Goal: Transaction & Acquisition: Subscribe to service/newsletter

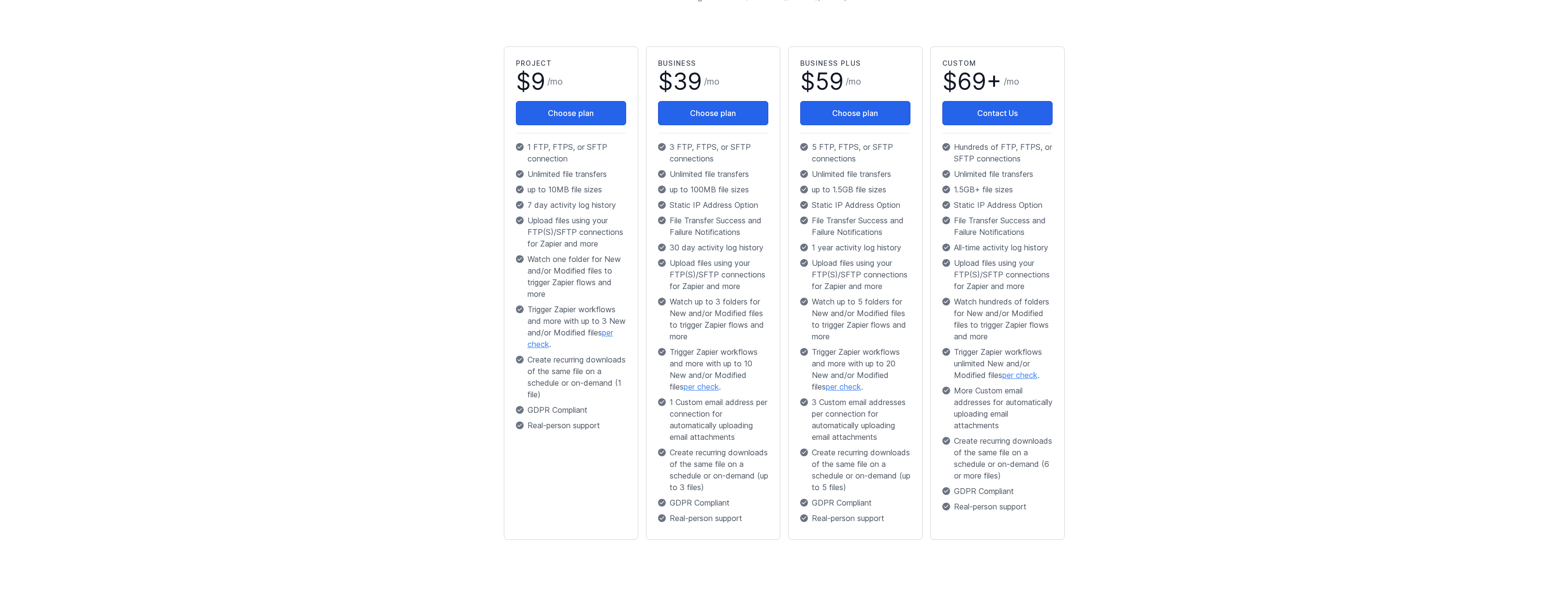
scroll to position [173, 0]
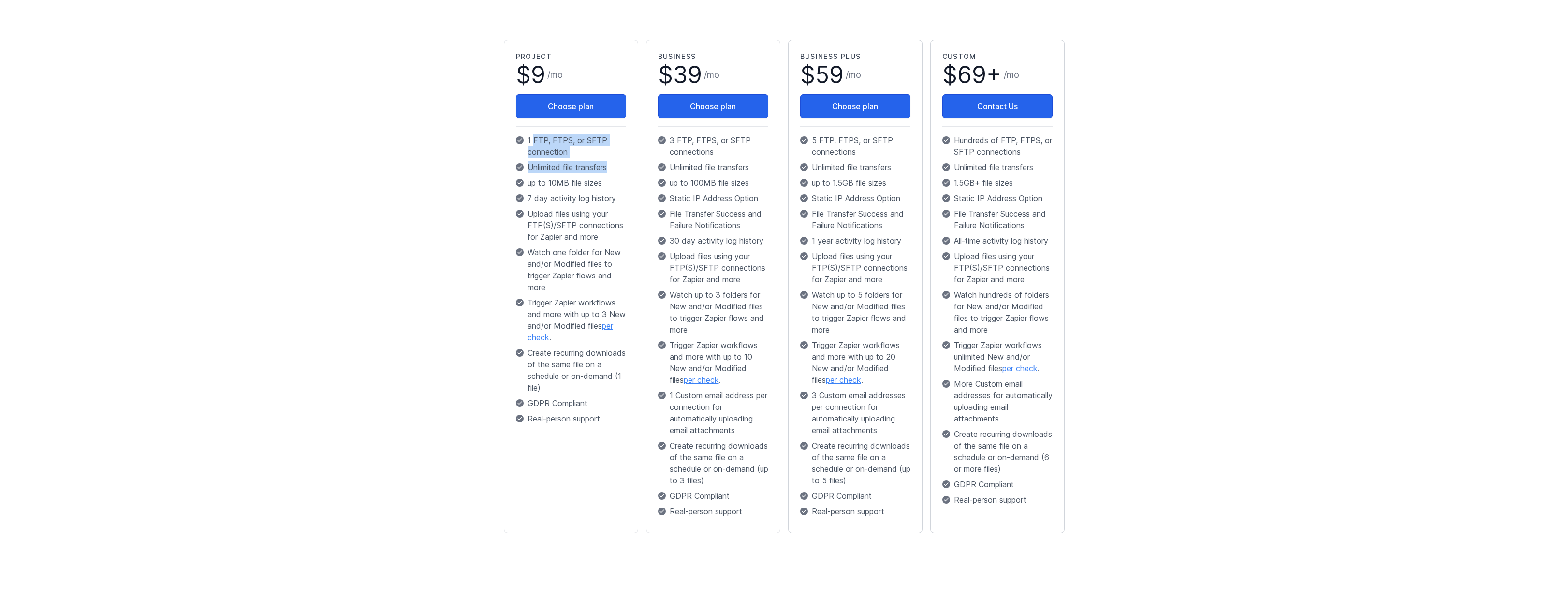
drag, startPoint x: 563, startPoint y: 146, endPoint x: 609, endPoint y: 164, distance: 49.4
click at [609, 164] on div "Project $ 9 / mo Choose plan 1 FTP, FTPS, or SFTP connection Unlimited file tra…" at bounding box center [571, 240] width 111 height 377
click at [608, 165] on p "Unlimited file transfers" at bounding box center [571, 167] width 111 height 12
drag, startPoint x: 608, startPoint y: 167, endPoint x: 535, endPoint y: 135, distance: 79.7
click at [534, 135] on div "Project $ 9 / mo Choose plan 1 FTP, FTPS, or SFTP connection Unlimited file tra…" at bounding box center [571, 240] width 111 height 377
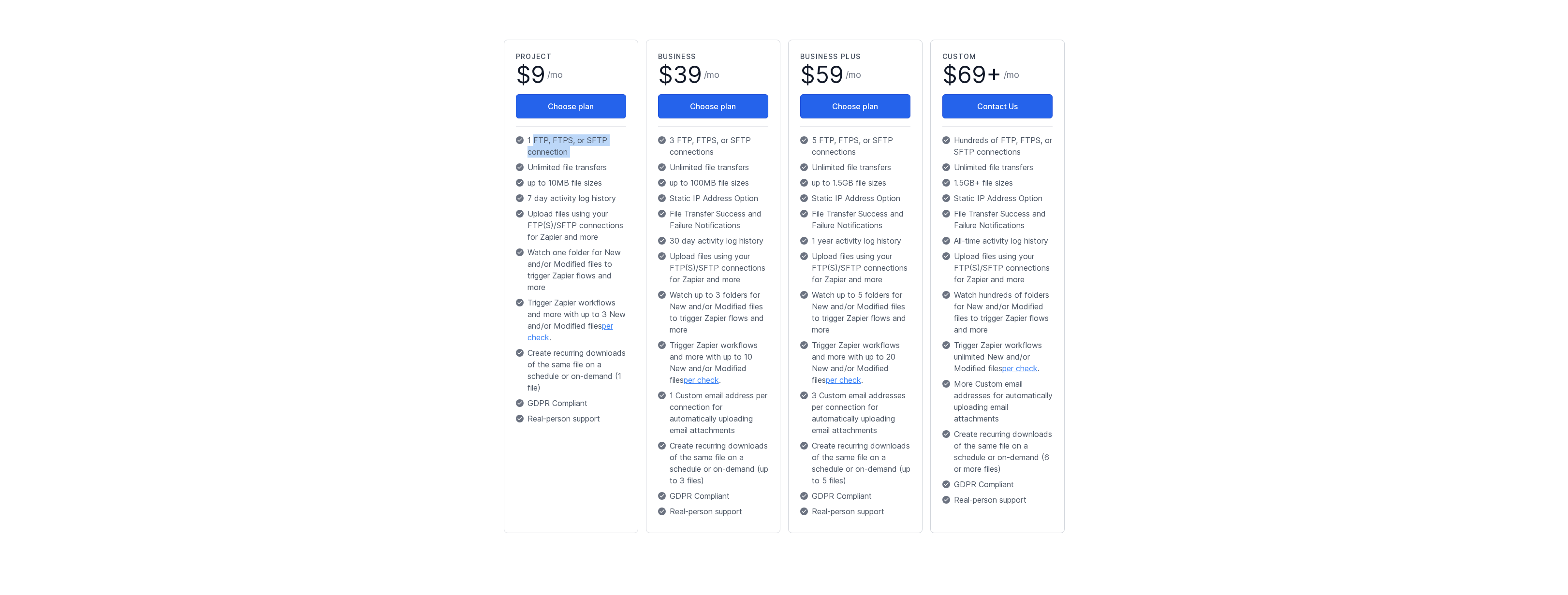
click at [543, 139] on p "1 FTP, FTPS, or SFTP connection" at bounding box center [571, 146] width 111 height 23
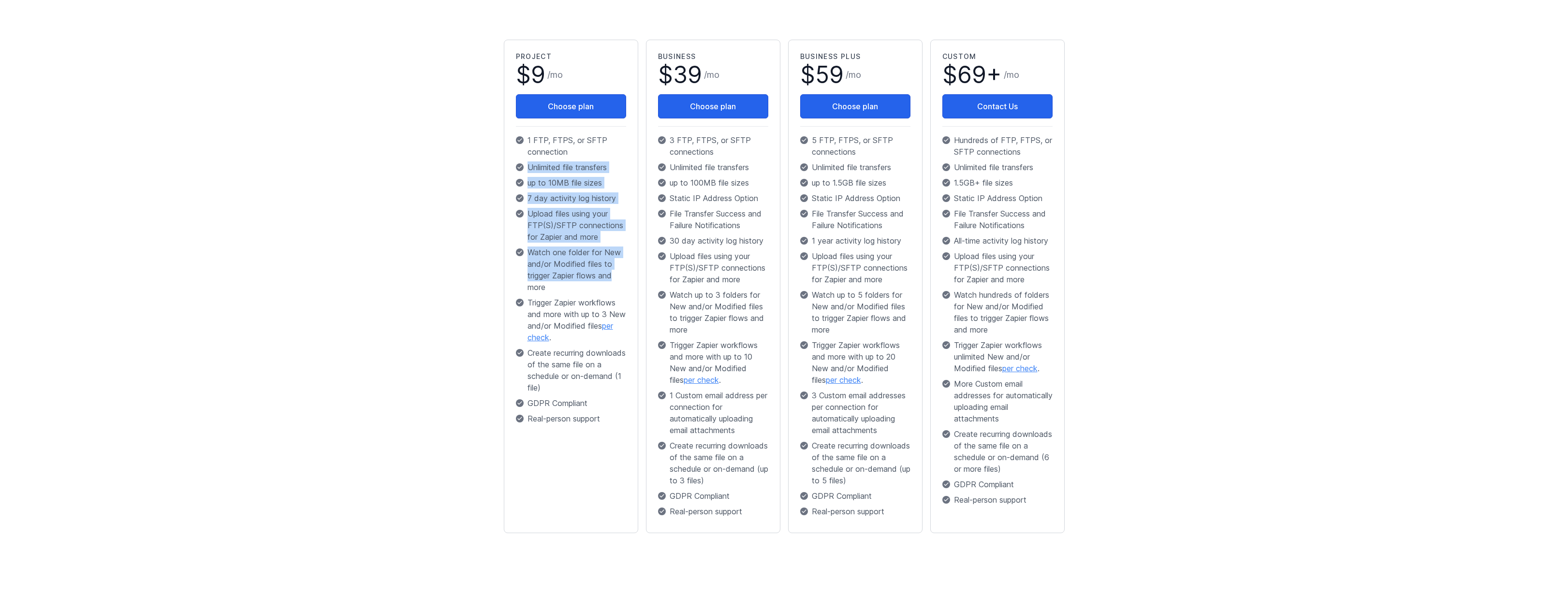
drag, startPoint x: 526, startPoint y: 163, endPoint x: 617, endPoint y: 279, distance: 147.4
click at [617, 279] on div "Project $ 9 / mo Choose plan 1 FTP, FTPS, or SFTP connection Unlimited file tra…" at bounding box center [571, 240] width 111 height 377
click at [617, 279] on p "Watch one folder for New and/or Modified files to trigger Zapier flows and more" at bounding box center [571, 270] width 111 height 47
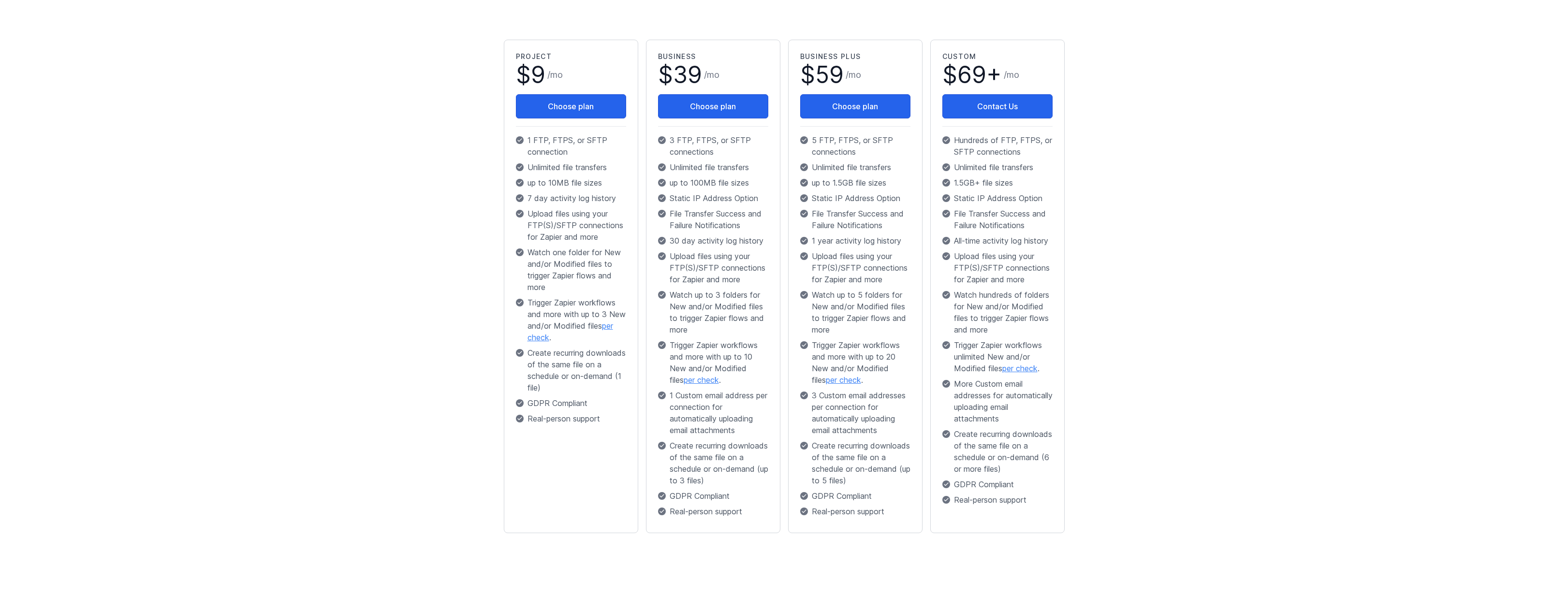
scroll to position [0, 0]
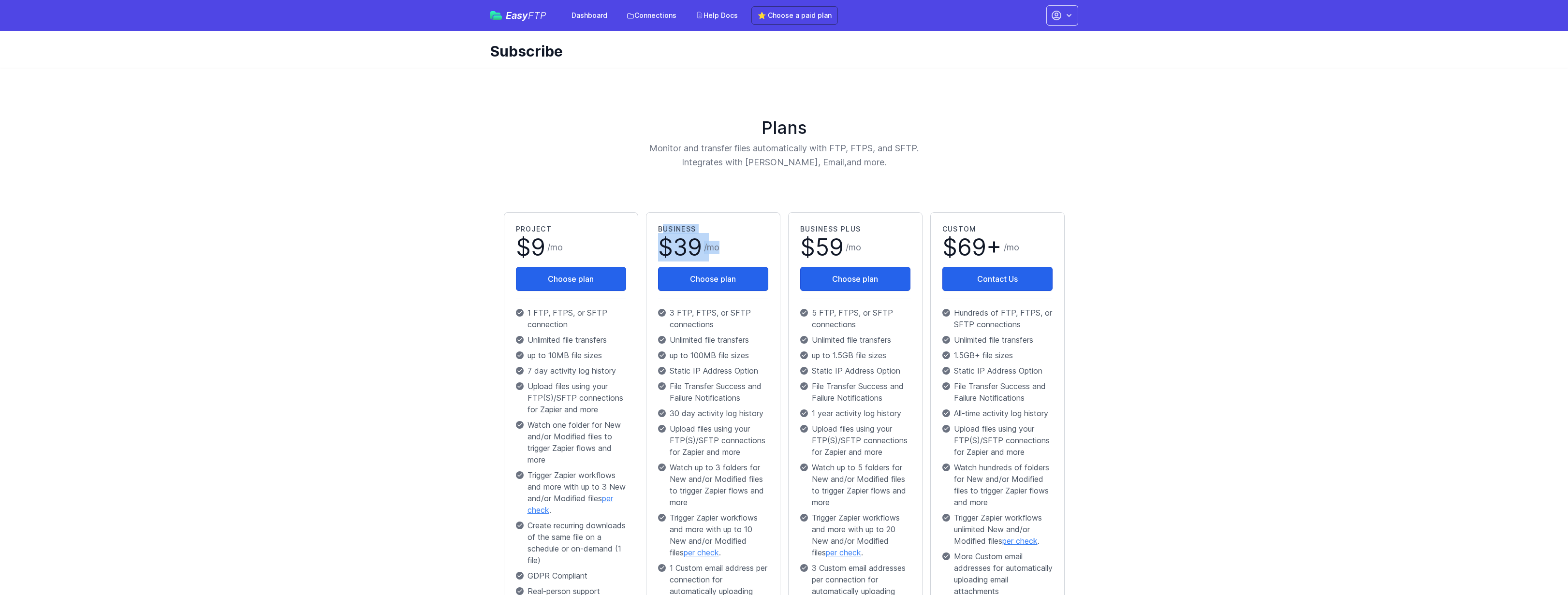
drag, startPoint x: 661, startPoint y: 231, endPoint x: 737, endPoint y: 257, distance: 80.3
click at [737, 257] on div "Business $ 39 / mo Choose plan 3 FTP, FTPS, or SFTP connections Unlimited file …" at bounding box center [713, 459] width 111 height 470
click at [737, 254] on h1 "$ 39 / mo" at bounding box center [713, 252] width 111 height 31
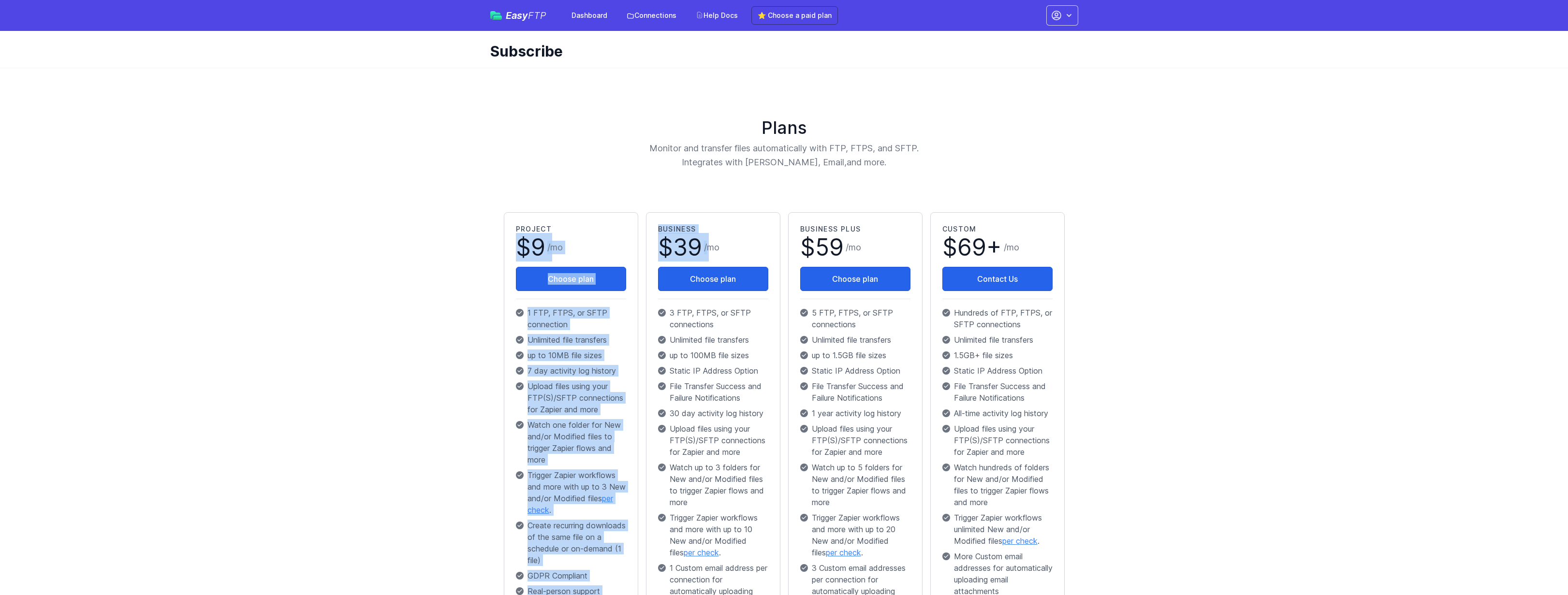
drag, startPoint x: 710, startPoint y: 246, endPoint x: 621, endPoint y: 227, distance: 91.0
click at [621, 227] on div "Project $ 9 / mo Choose plan 1 FTP, FTPS, or SFTP connection Unlimited file tra…" at bounding box center [784, 459] width 568 height 502
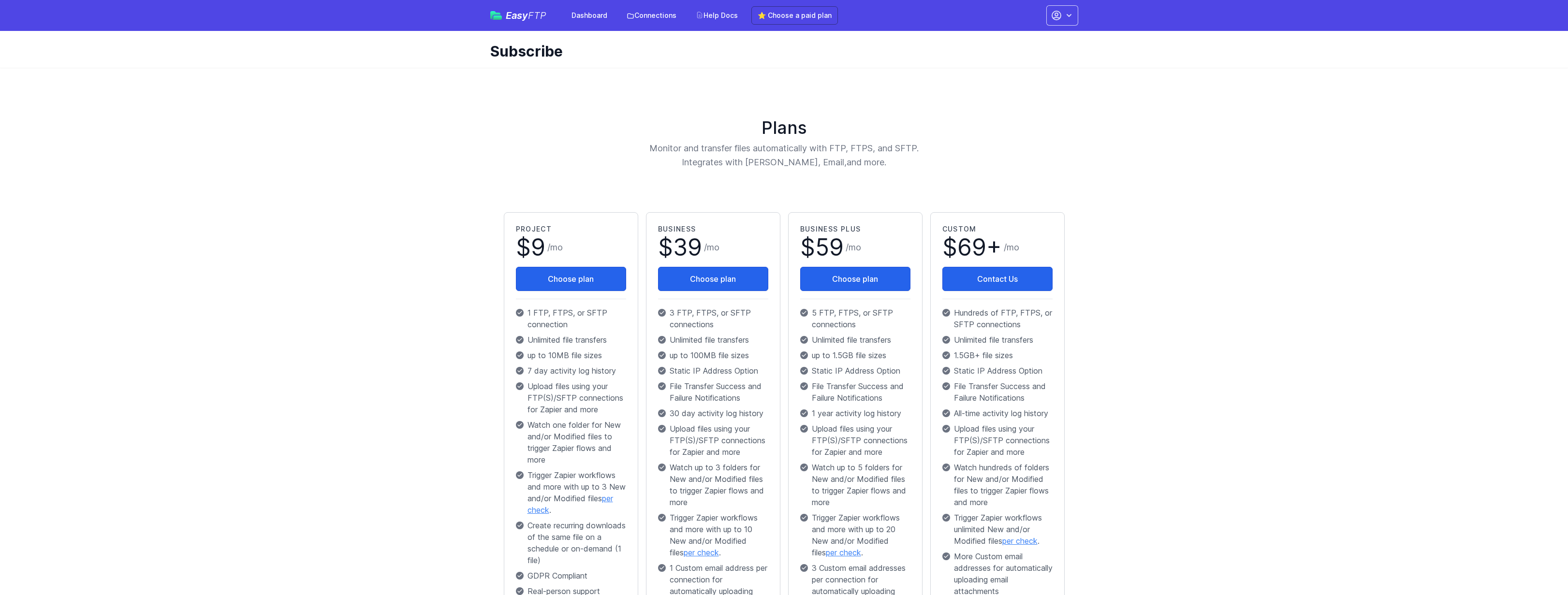
click at [631, 223] on div "Project $ 9 / mo Choose plan 1 FTP, FTPS, or SFTP connection Unlimited file tra…" at bounding box center [571, 459] width 135 height 494
click at [515, 16] on span "Easy FTP" at bounding box center [526, 16] width 40 height 9
